Goal: Task Accomplishment & Management: Use online tool/utility

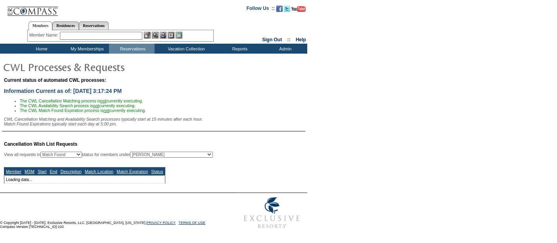
select select "50"
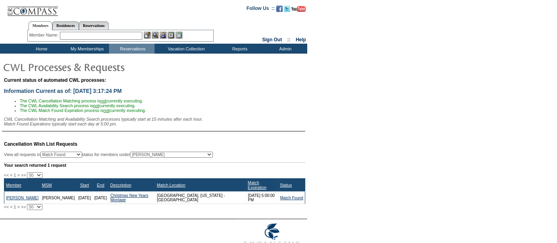
click at [138, 36] on input "text" at bounding box center [101, 36] width 82 height 8
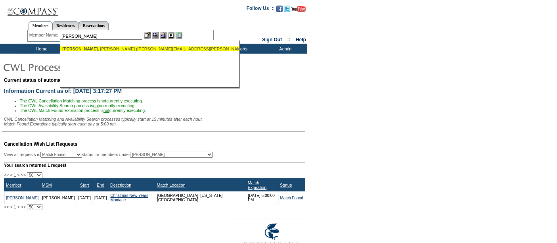
click at [111, 49] on div "[PERSON_NAME] ([PERSON_NAME][EMAIL_ADDRESS][PERSON_NAME][DOMAIN_NAME])" at bounding box center [149, 48] width 174 height 5
type input "[PERSON_NAME] ([PERSON_NAME][EMAIL_ADDRESS][PERSON_NAME][DOMAIN_NAME])"
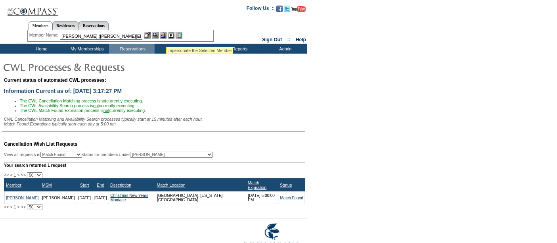
click at [165, 36] on img at bounding box center [163, 35] width 7 height 7
click at [172, 157] on select "All MSMs [PERSON_NAME] Accounting (MSM), Team Admin, IT Group Administrator, Me…" at bounding box center [171, 154] width 83 height 6
select select "60200"
click at [150, 153] on select "All MSMs [PERSON_NAME] Accounting (MSM), Team Admin, IT Group Administrator, Me…" at bounding box center [171, 154] width 83 height 6
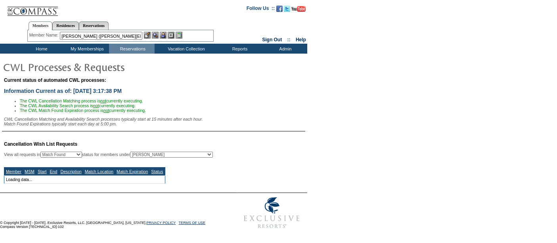
select select "50"
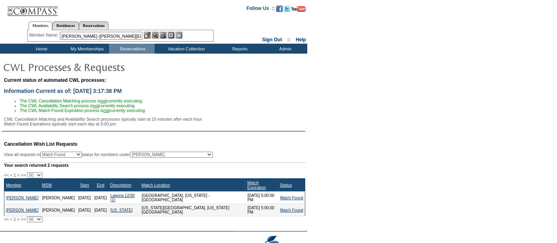
scroll to position [35, 0]
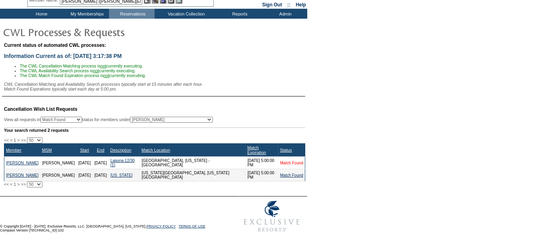
click at [284, 161] on link "Match Found" at bounding box center [291, 163] width 23 height 4
